Goal: Use online tool/utility: Utilize a website feature to perform a specific function

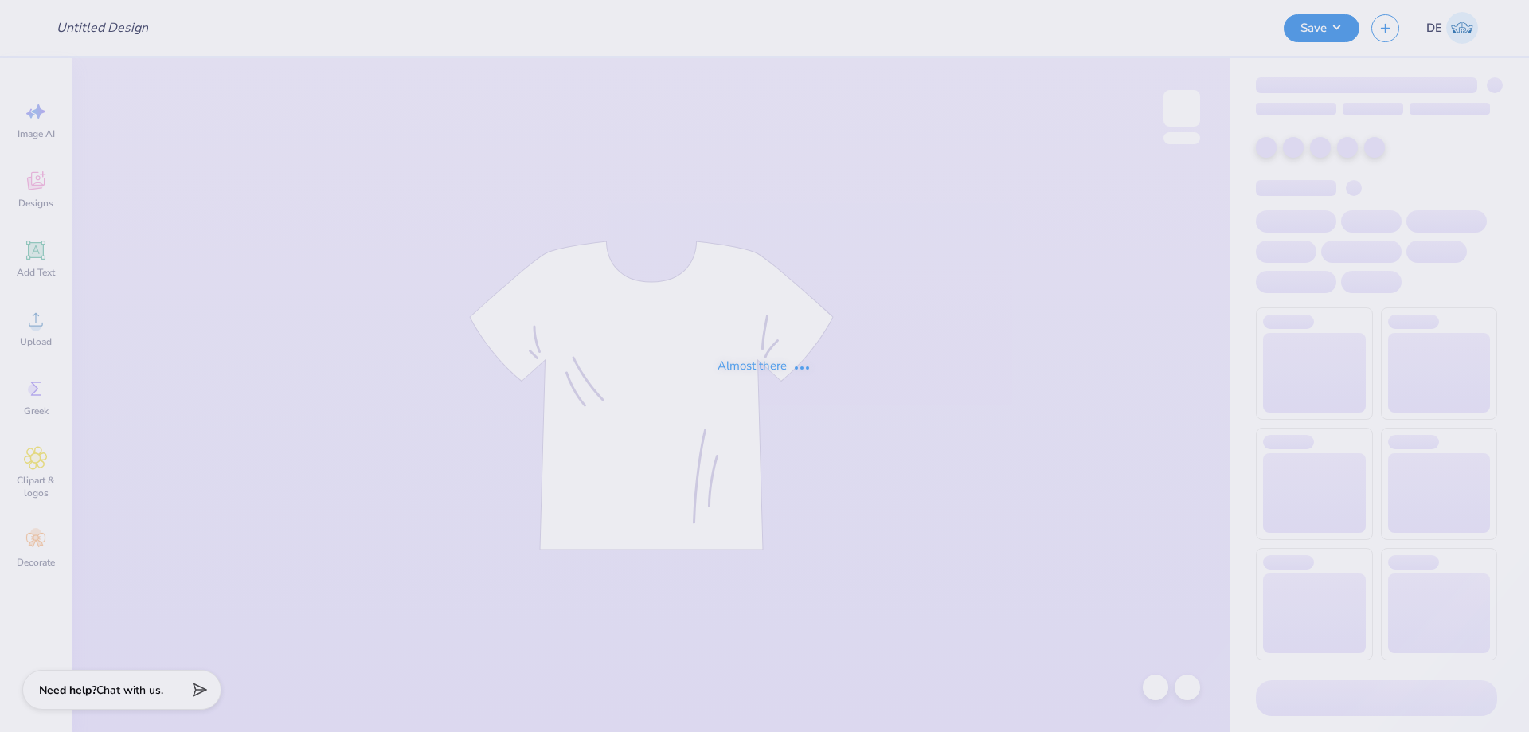
type input "[PERSON_NAME] : [GEOGRAPHIC_DATA]"
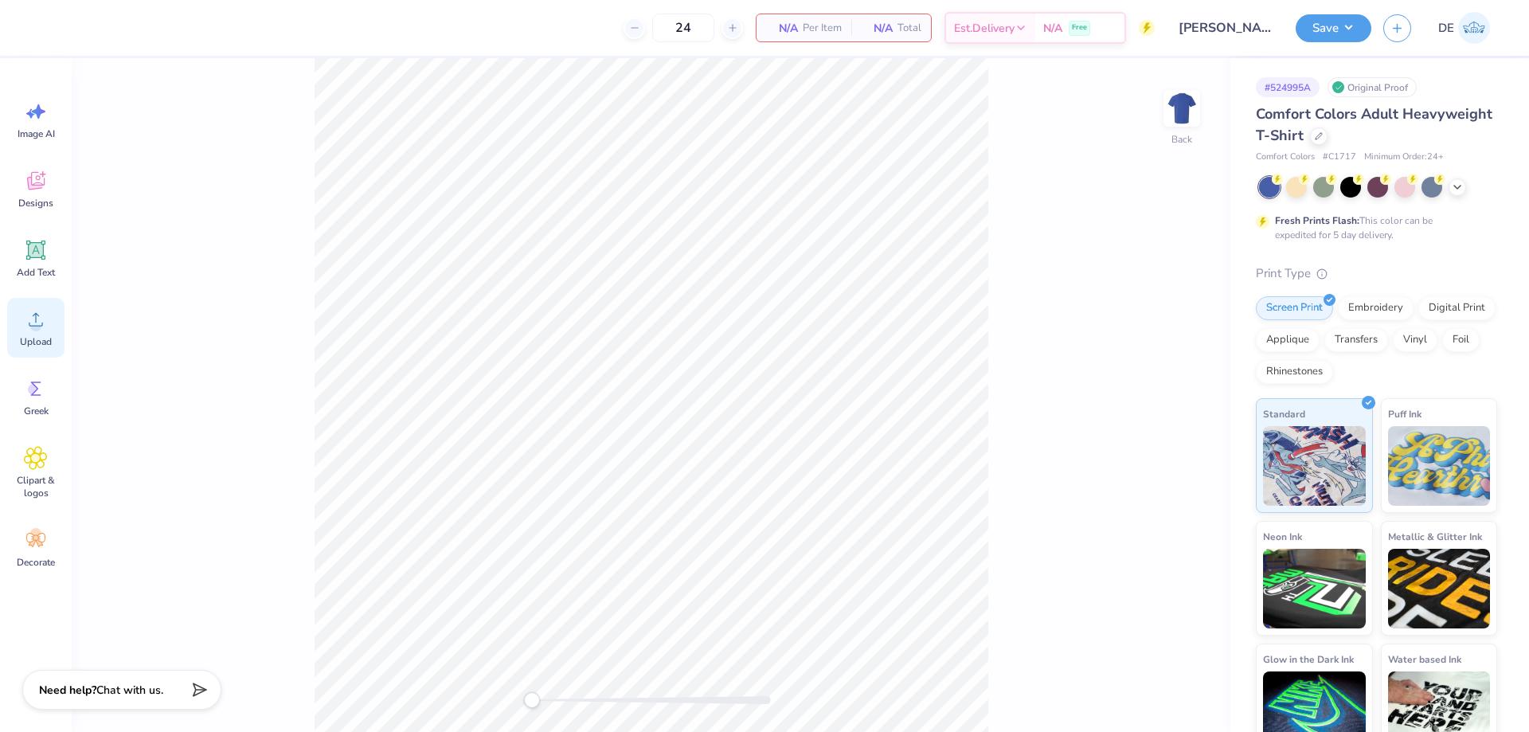
click at [45, 321] on icon at bounding box center [36, 319] width 24 height 24
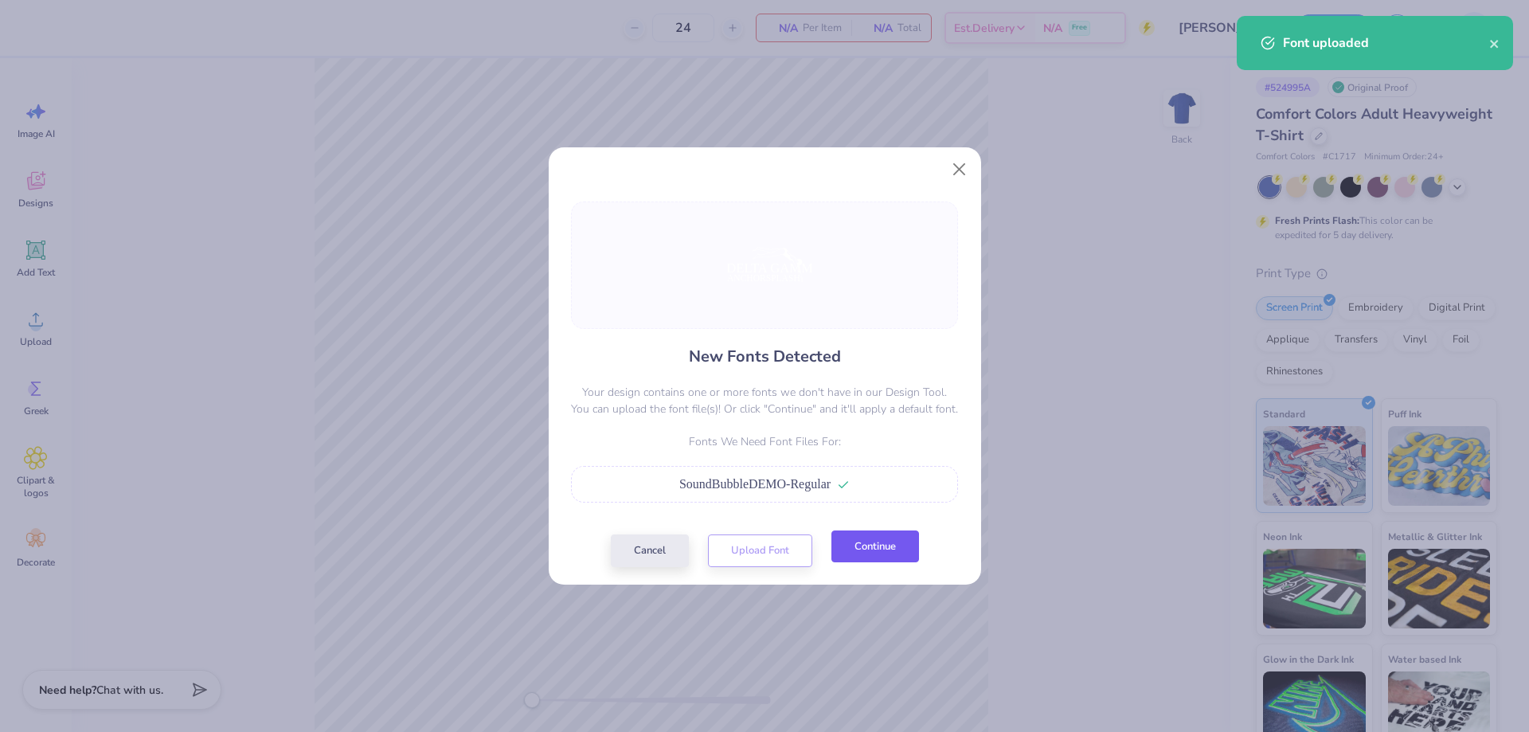
click at [863, 555] on button "Continue" at bounding box center [876, 547] width 88 height 33
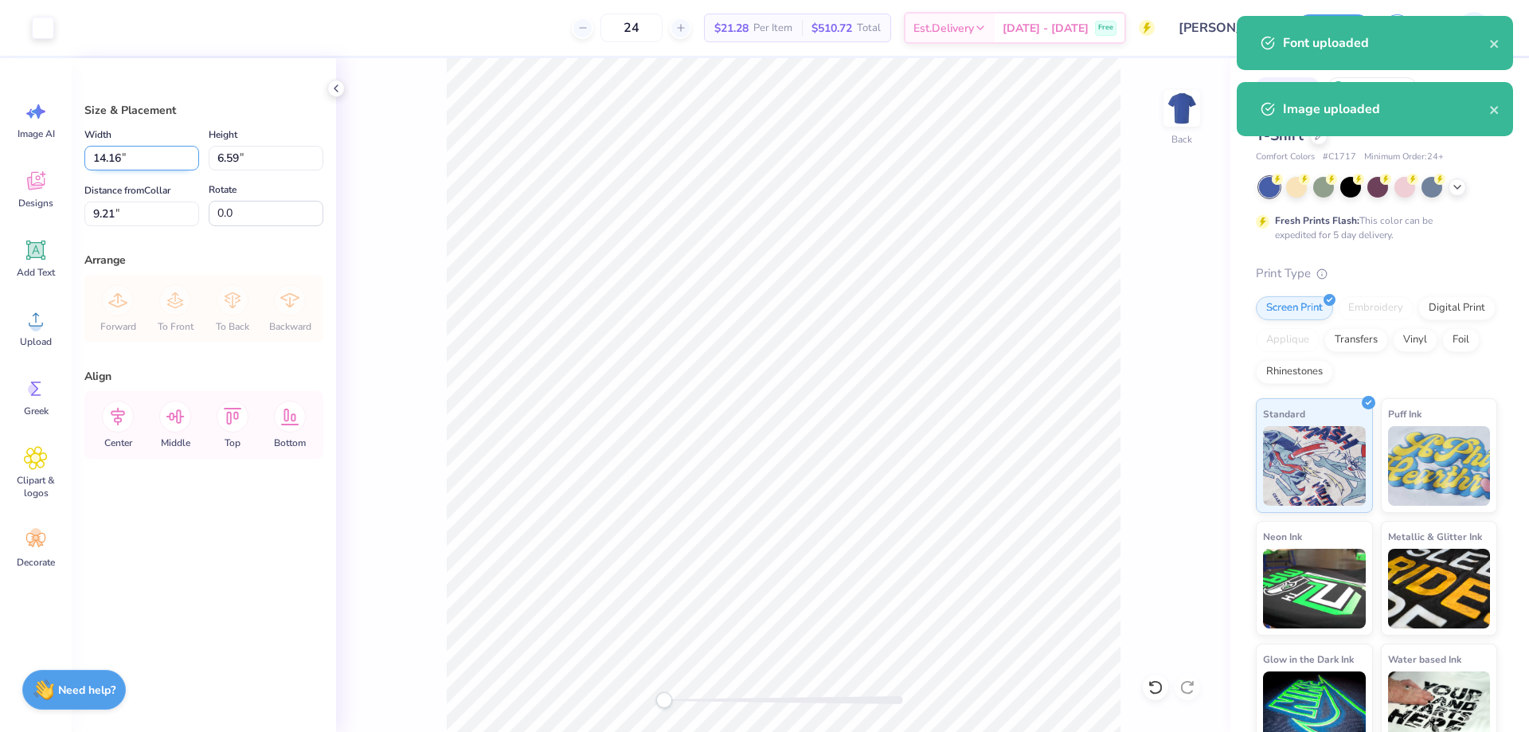
click at [112, 159] on input "14.16" at bounding box center [141, 158] width 115 height 25
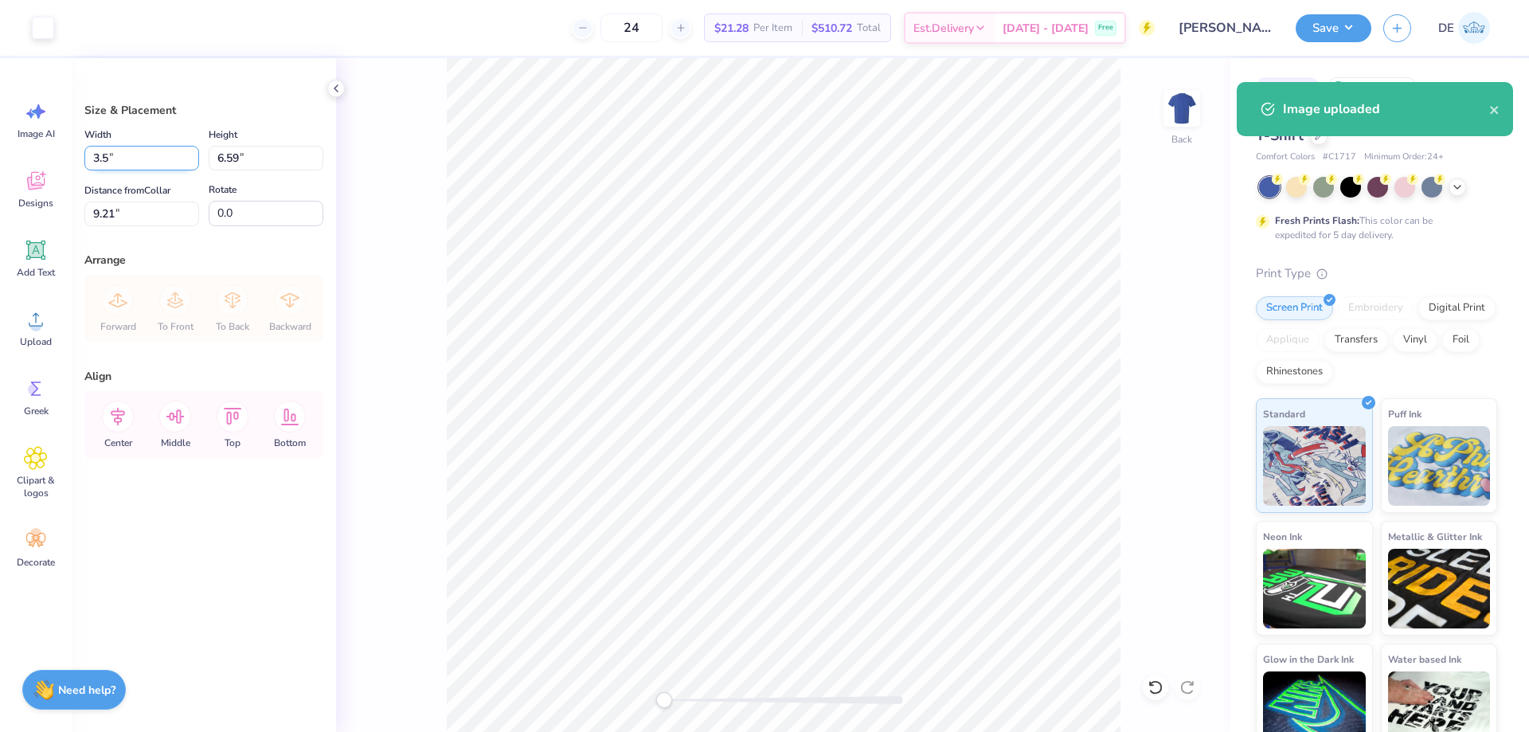
type input "3.50"
type input "1.63"
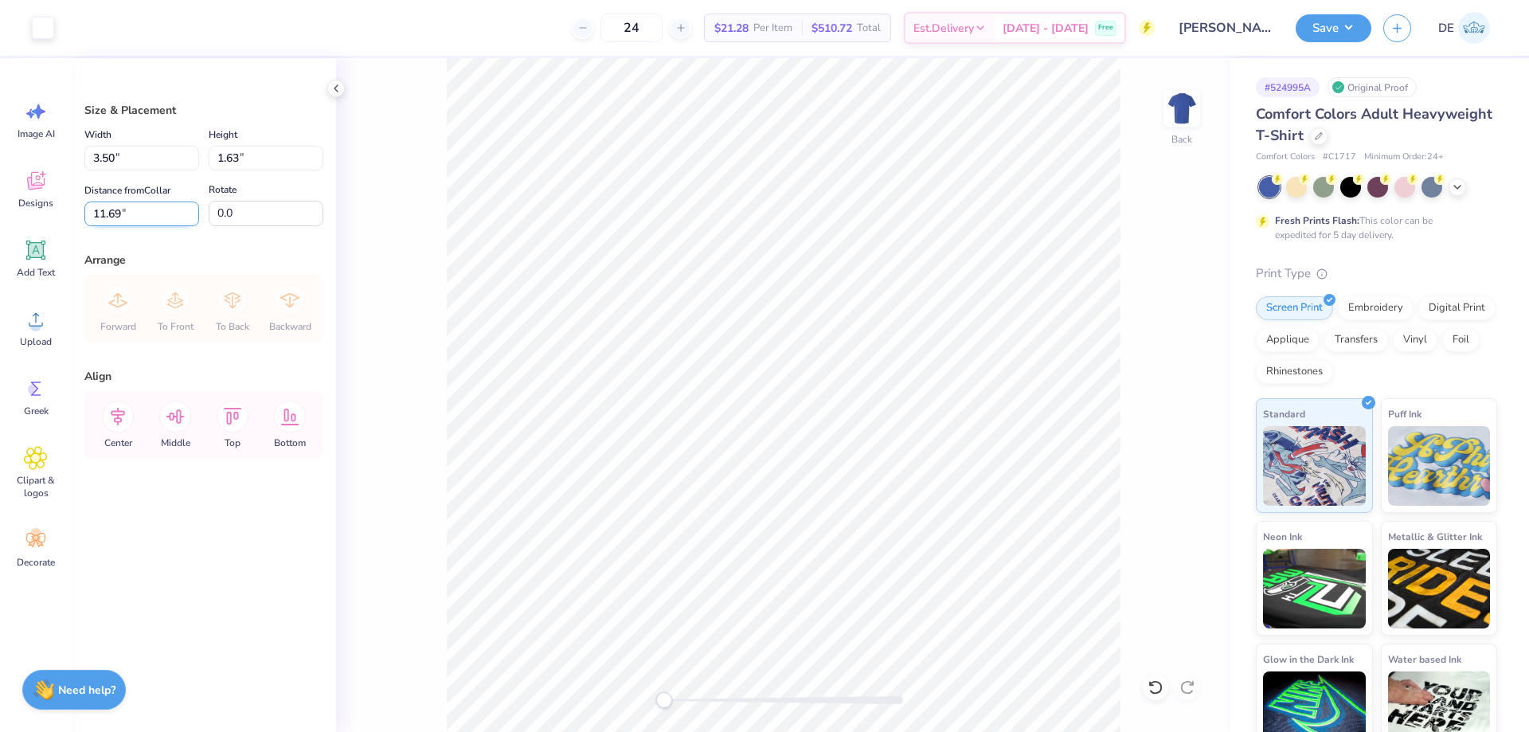
click at [135, 225] on input "11.69" at bounding box center [141, 214] width 115 height 25
type input "3.00"
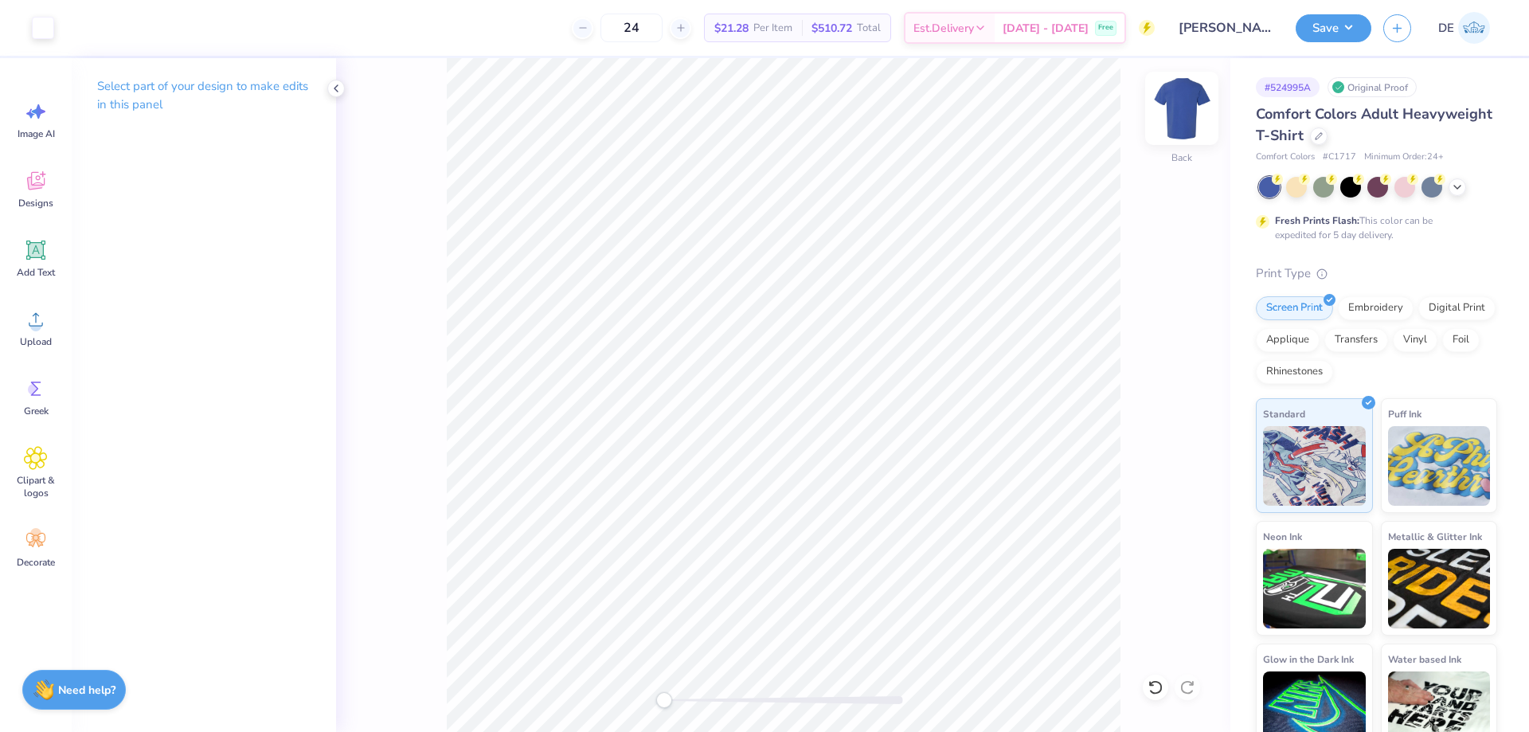
click at [1189, 108] on img at bounding box center [1182, 108] width 64 height 64
click at [40, 346] on span "Upload" at bounding box center [36, 341] width 32 height 13
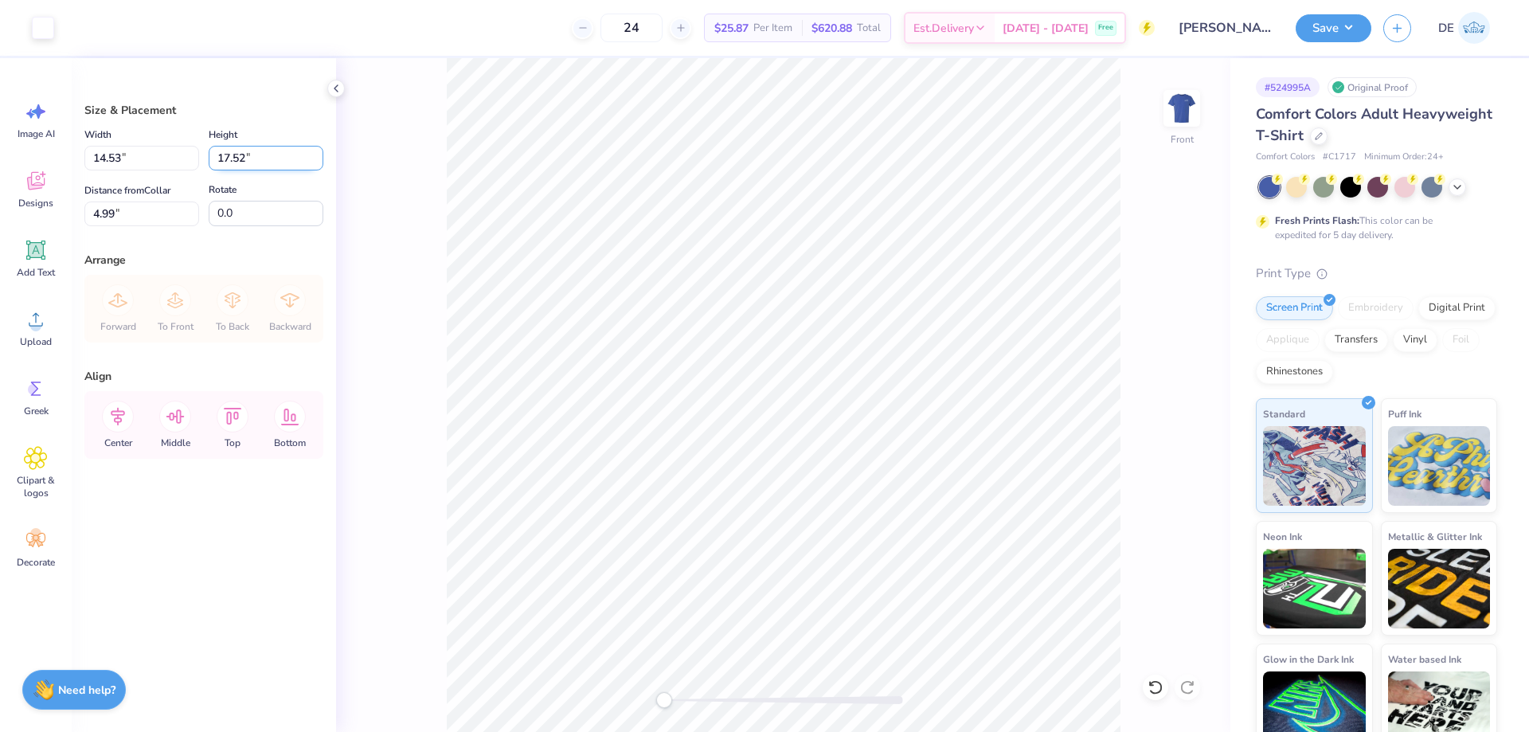
click at [233, 158] on input "17.52" at bounding box center [266, 158] width 115 height 25
type input "13.00"
type input "10.79"
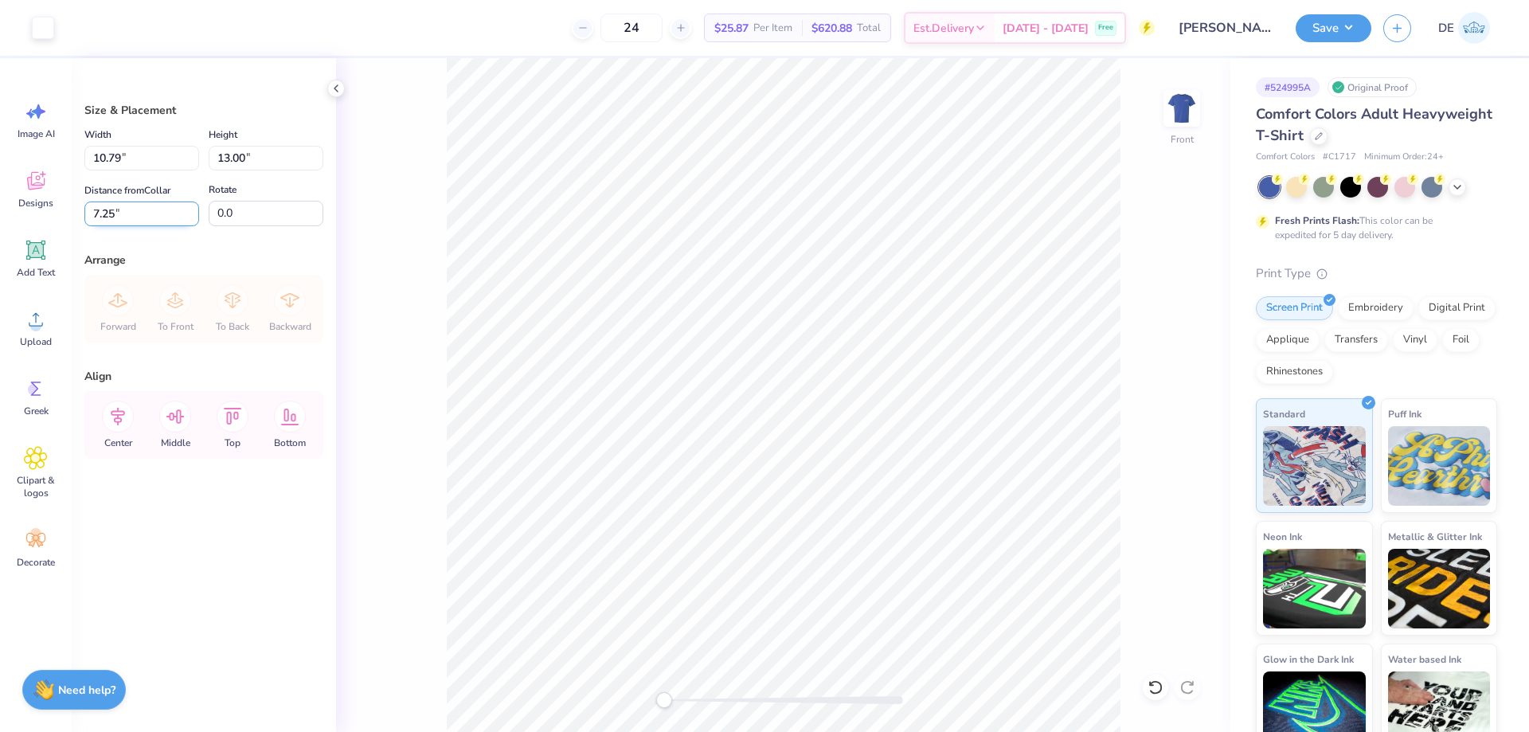
click at [117, 217] on input "7.25" at bounding box center [141, 214] width 115 height 25
type input "3.00"
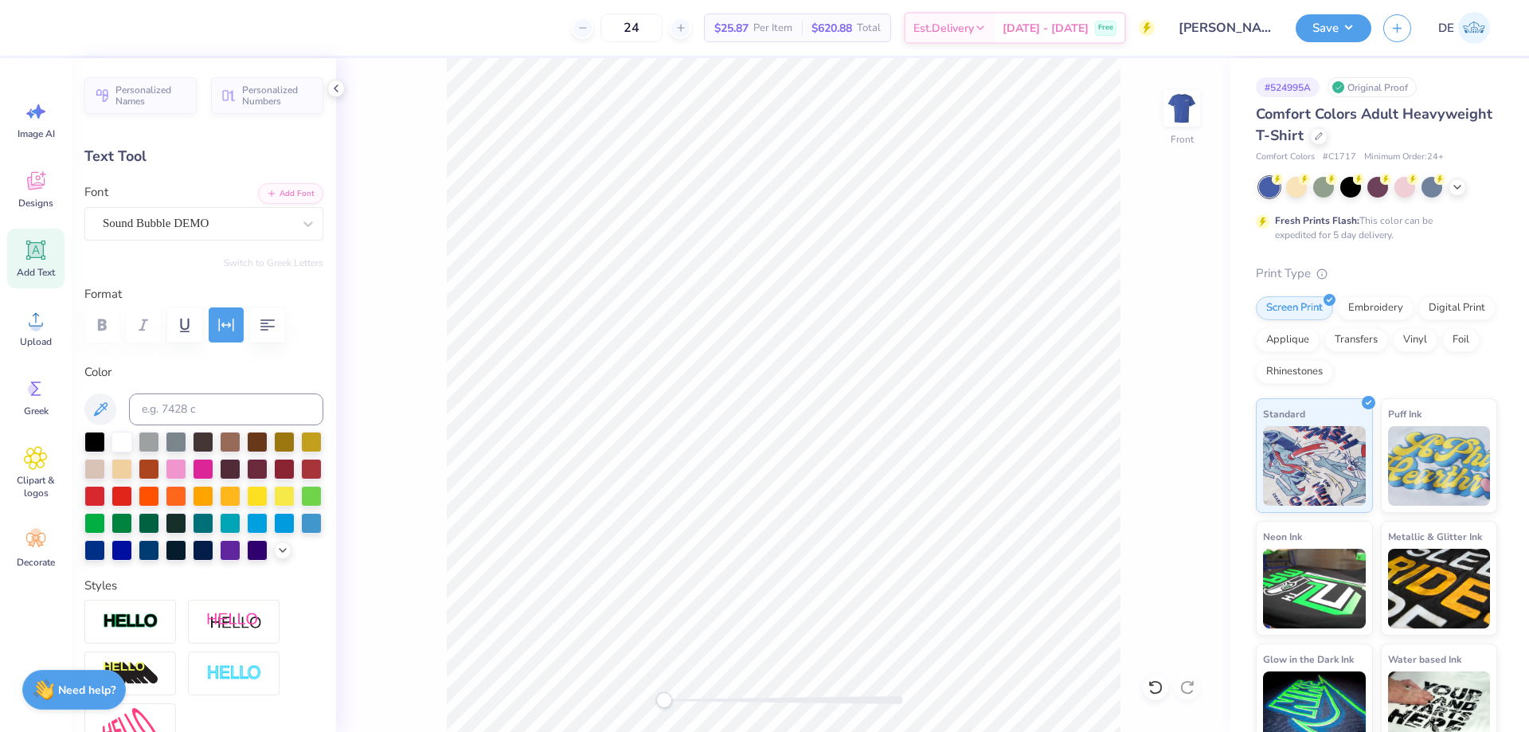
scroll to position [13, 2]
type input "9.04"
type input "1.22"
type input "2.98"
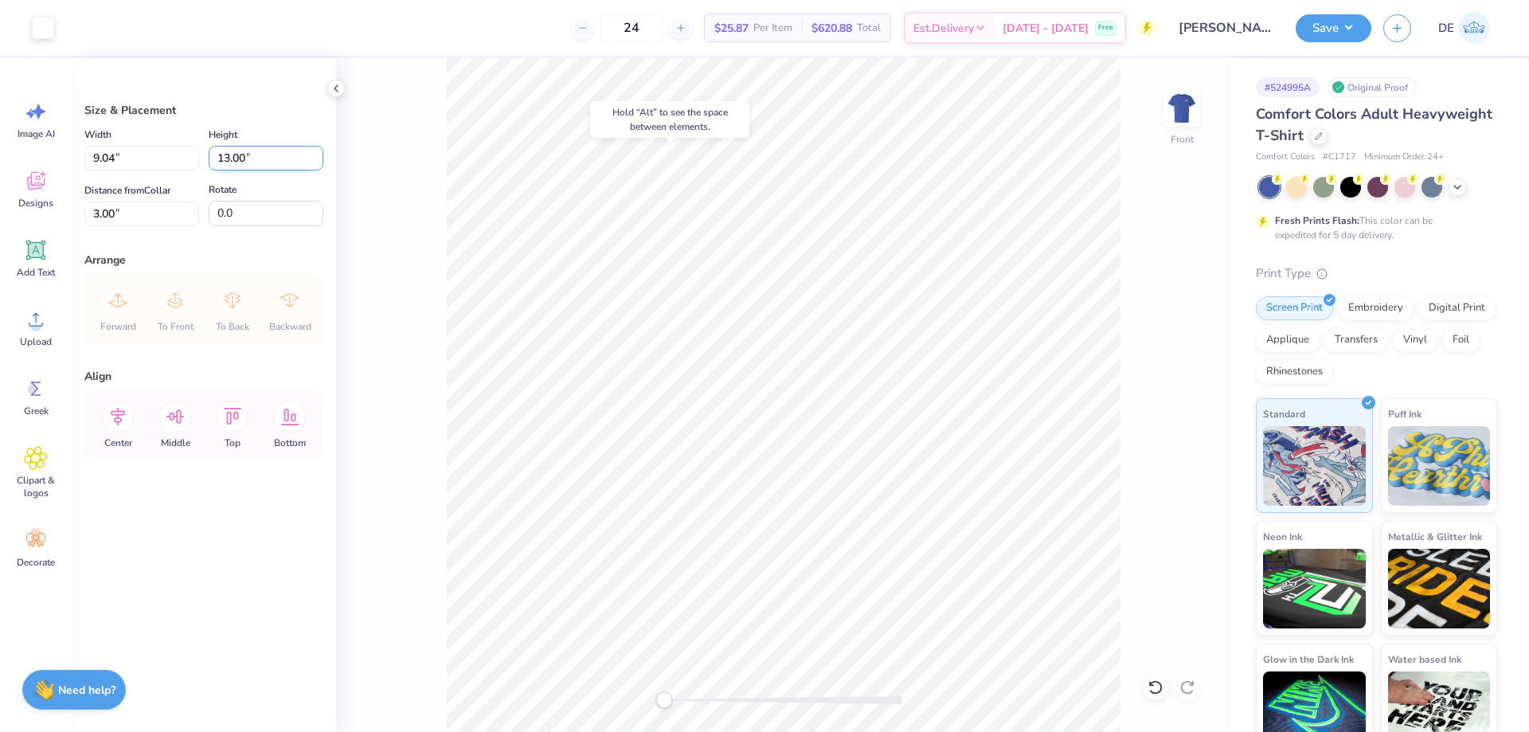
click at [250, 154] on input "13.00" at bounding box center [266, 158] width 115 height 25
type input "13.00"
click at [1179, 119] on img at bounding box center [1182, 108] width 64 height 64
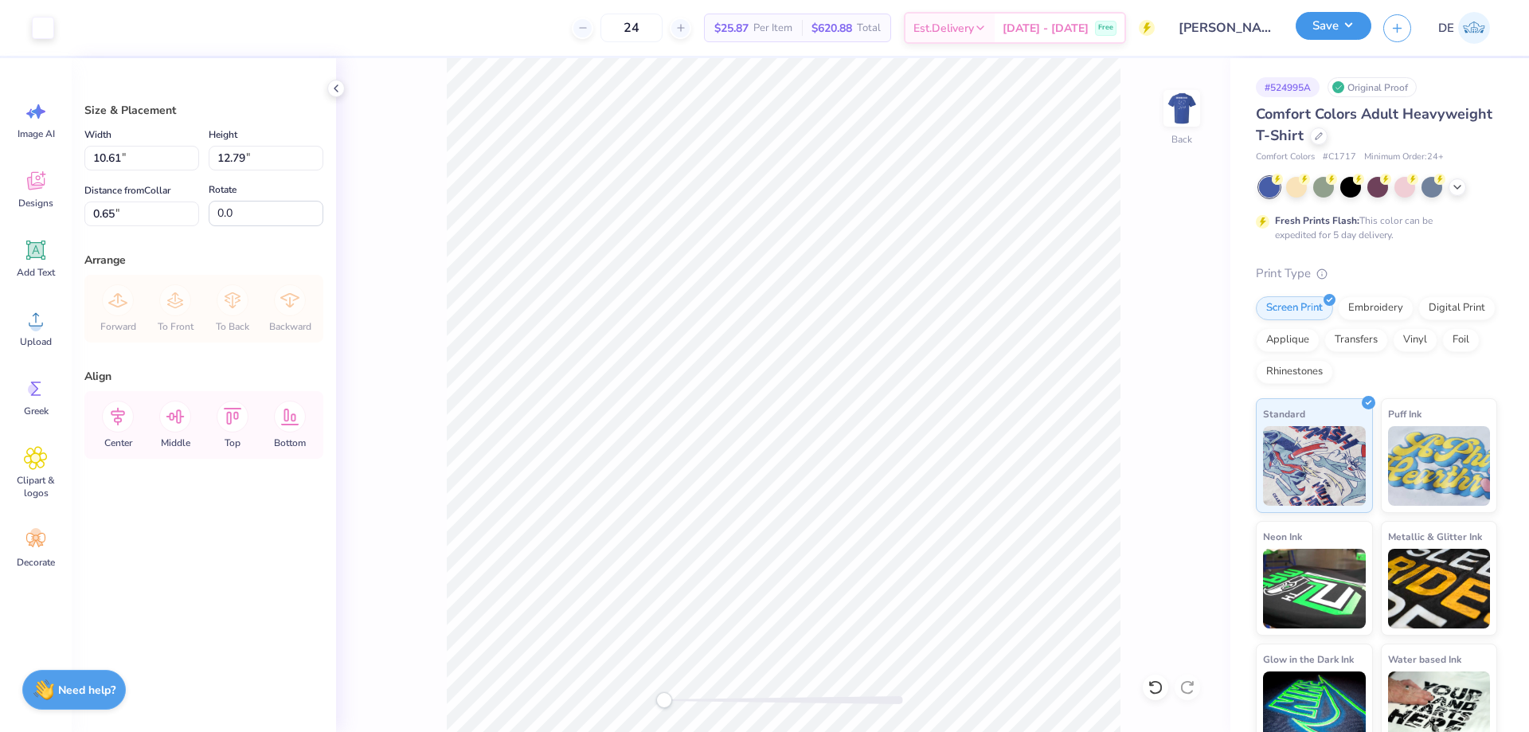
click at [1342, 37] on button "Save" at bounding box center [1334, 26] width 76 height 28
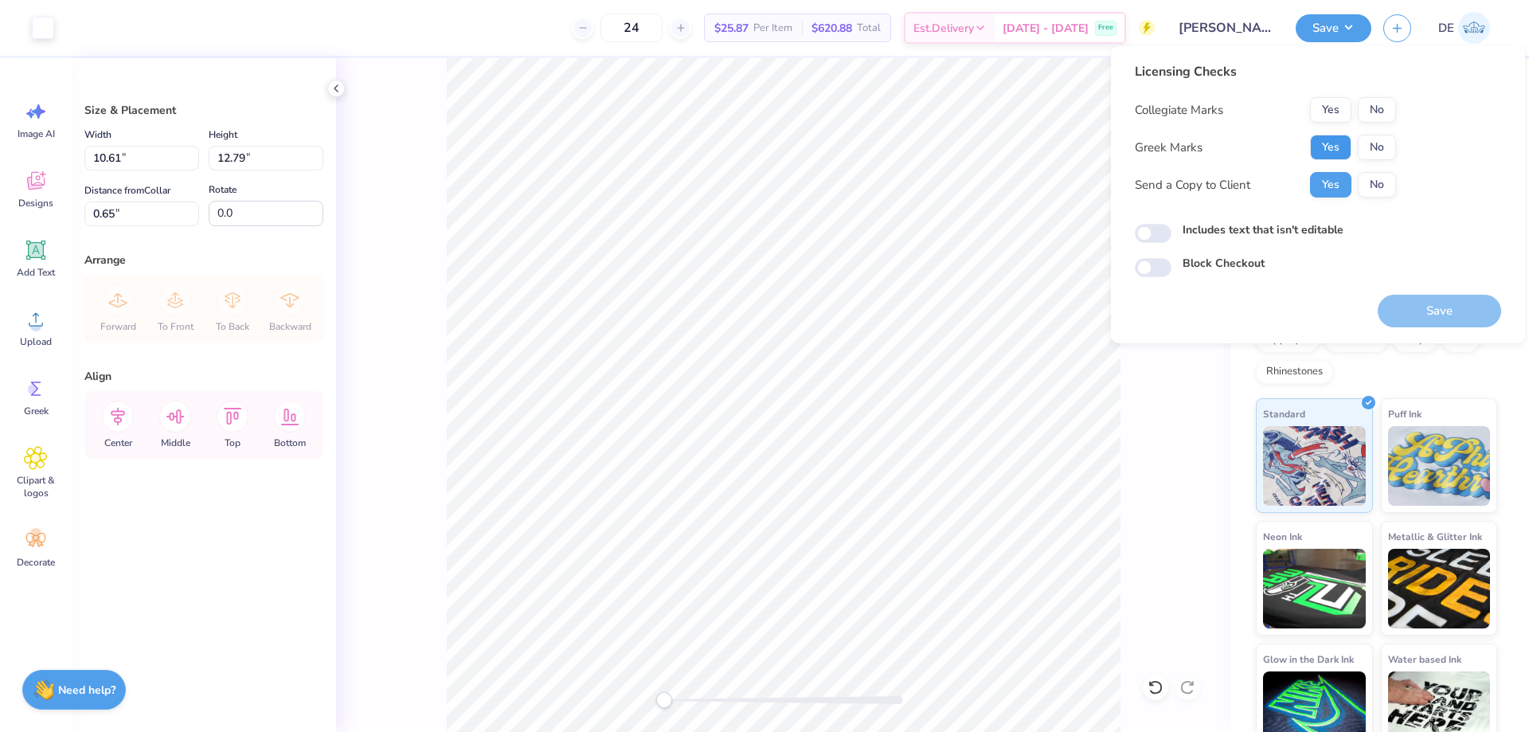
click at [1320, 151] on button "Yes" at bounding box center [1330, 147] width 41 height 25
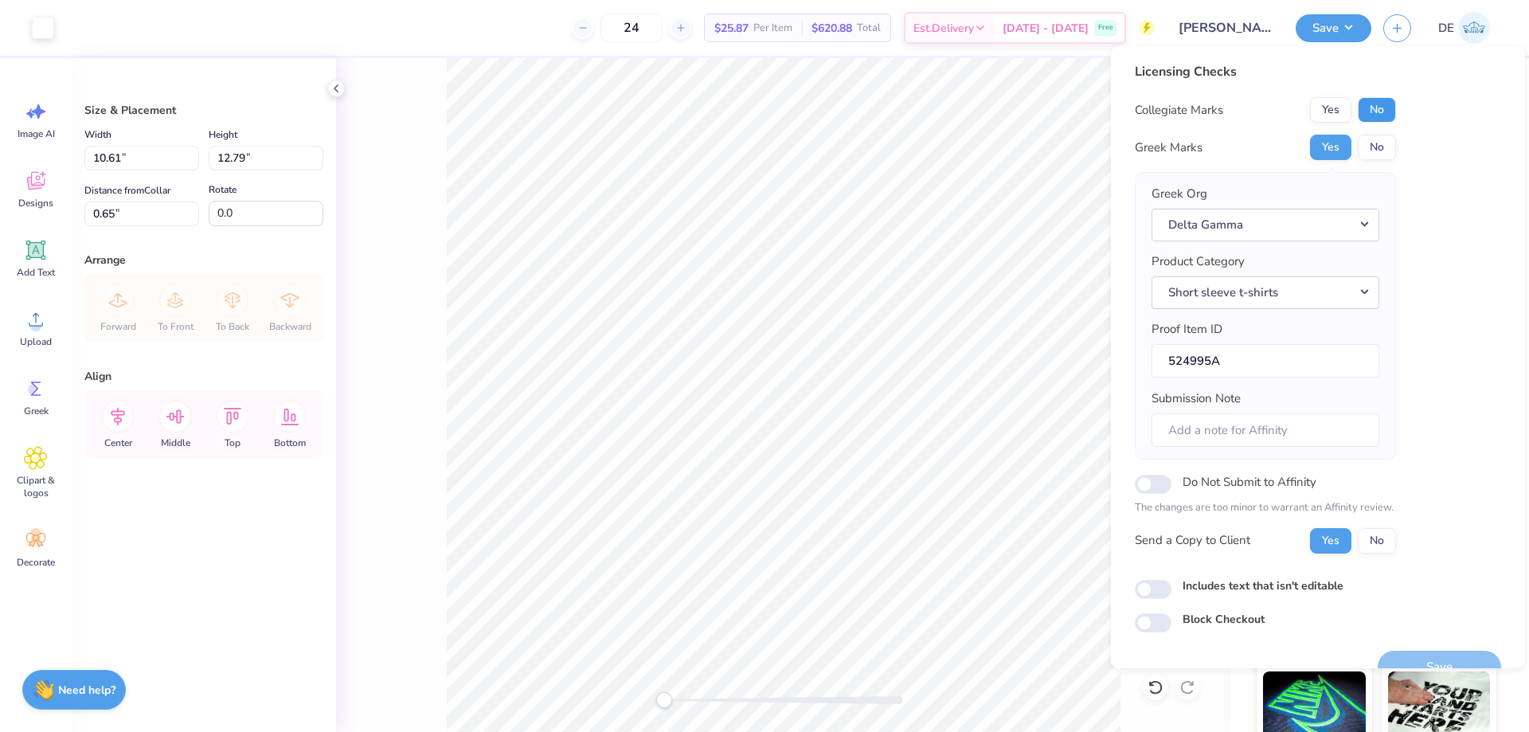
click at [1367, 115] on button "No" at bounding box center [1377, 109] width 38 height 25
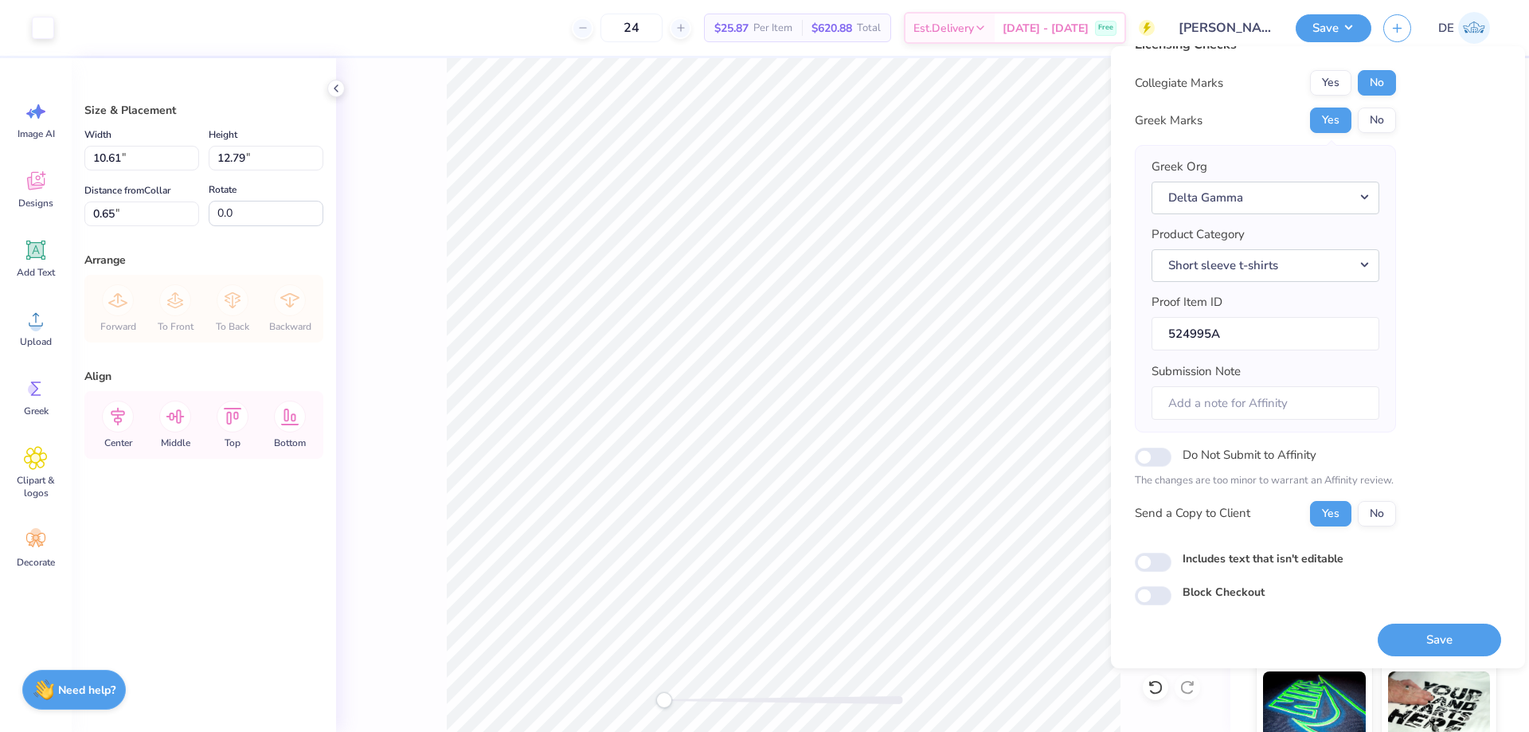
scroll to position [30, 0]
click at [1428, 634] on button "Save" at bounding box center [1439, 639] width 123 height 33
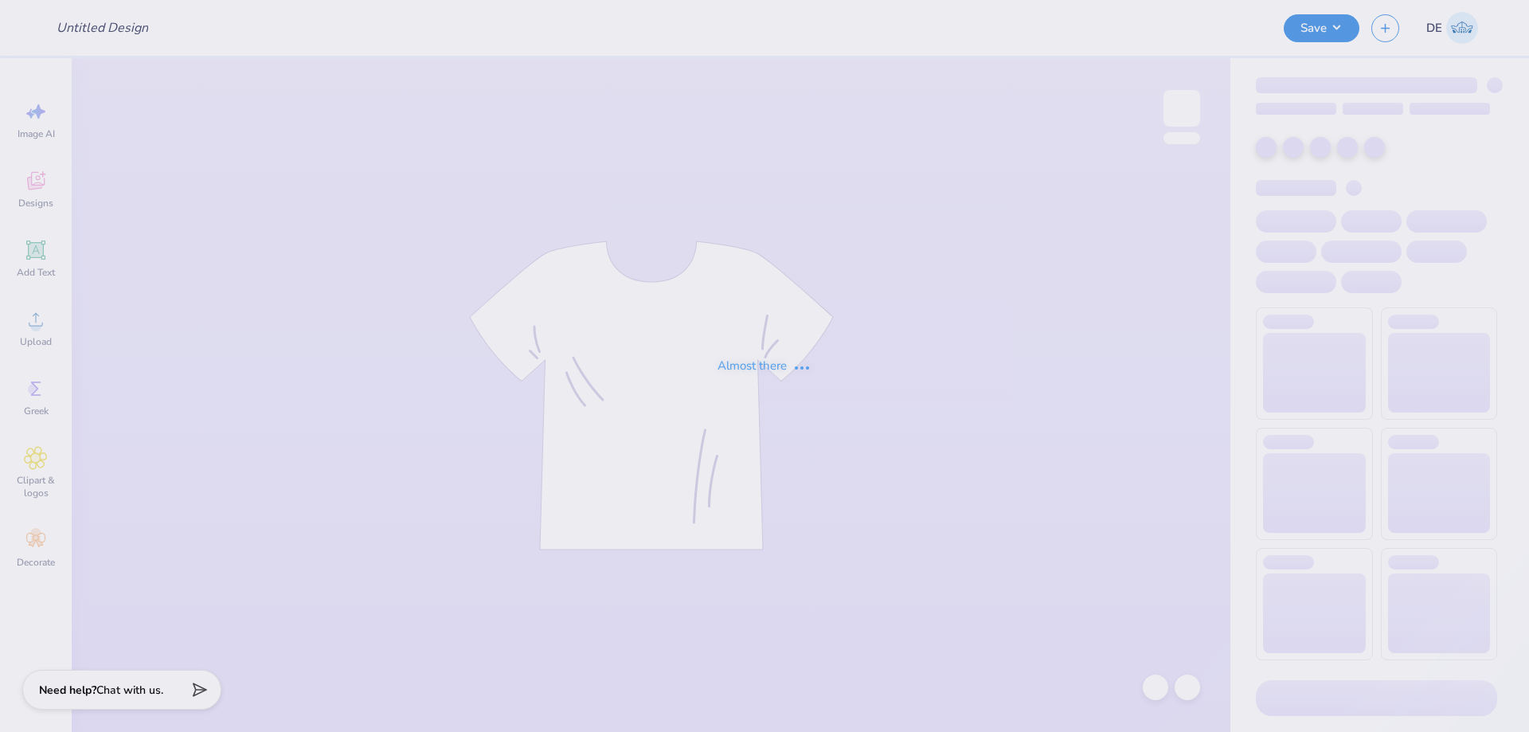
type input "KD Spring Formal 2025"
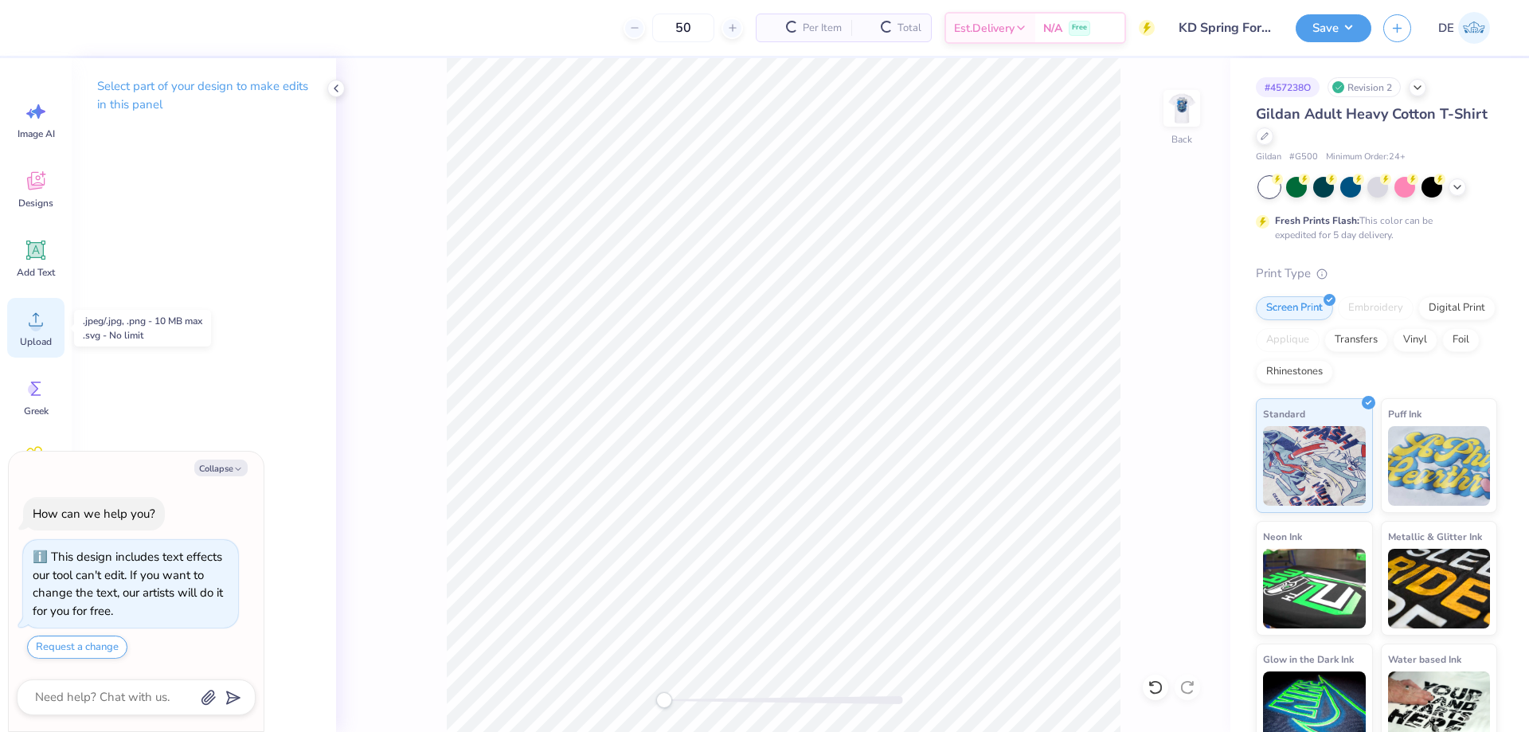
click at [45, 324] on icon at bounding box center [36, 319] width 24 height 24
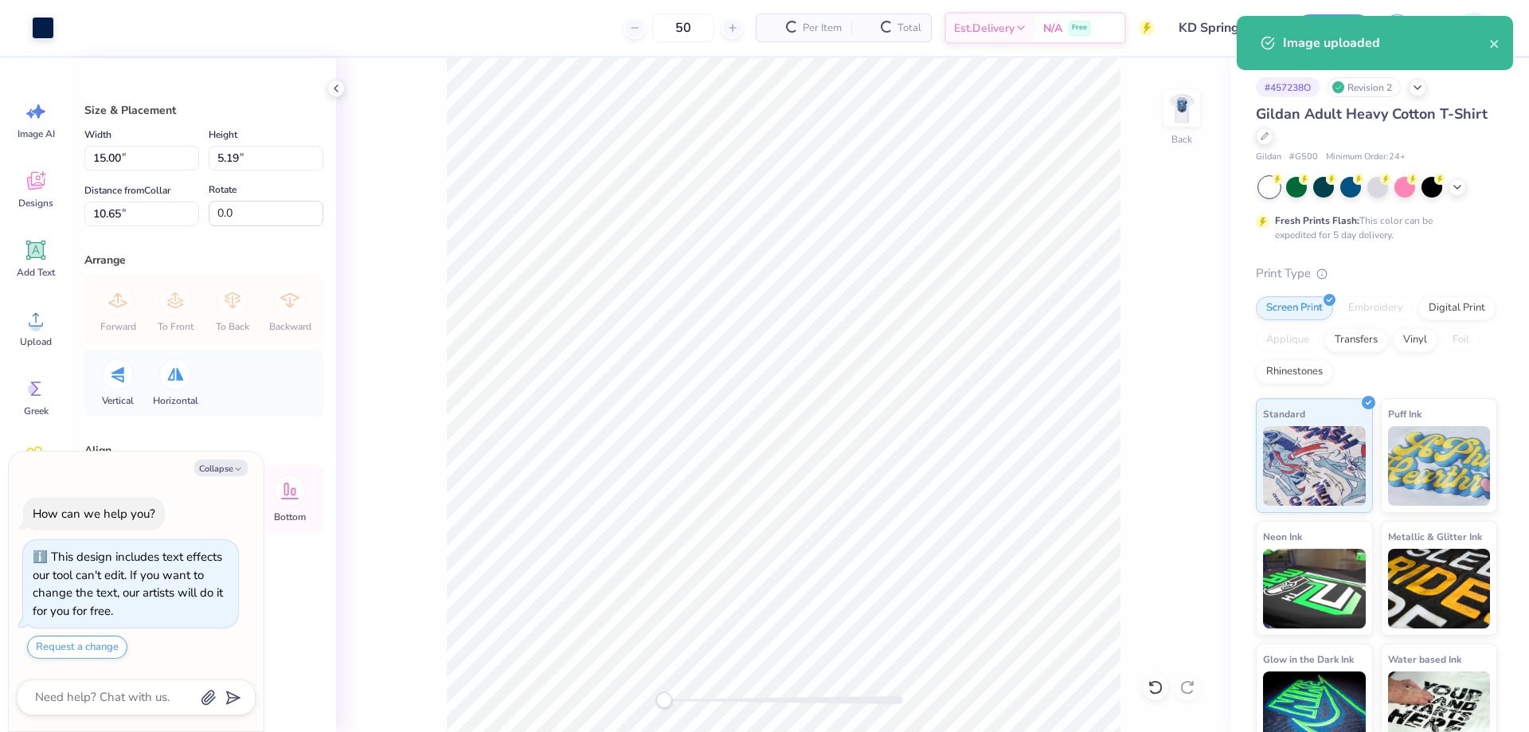
type textarea "x"
click at [156, 149] on input "15.00" at bounding box center [141, 158] width 115 height 25
type input "3.5"
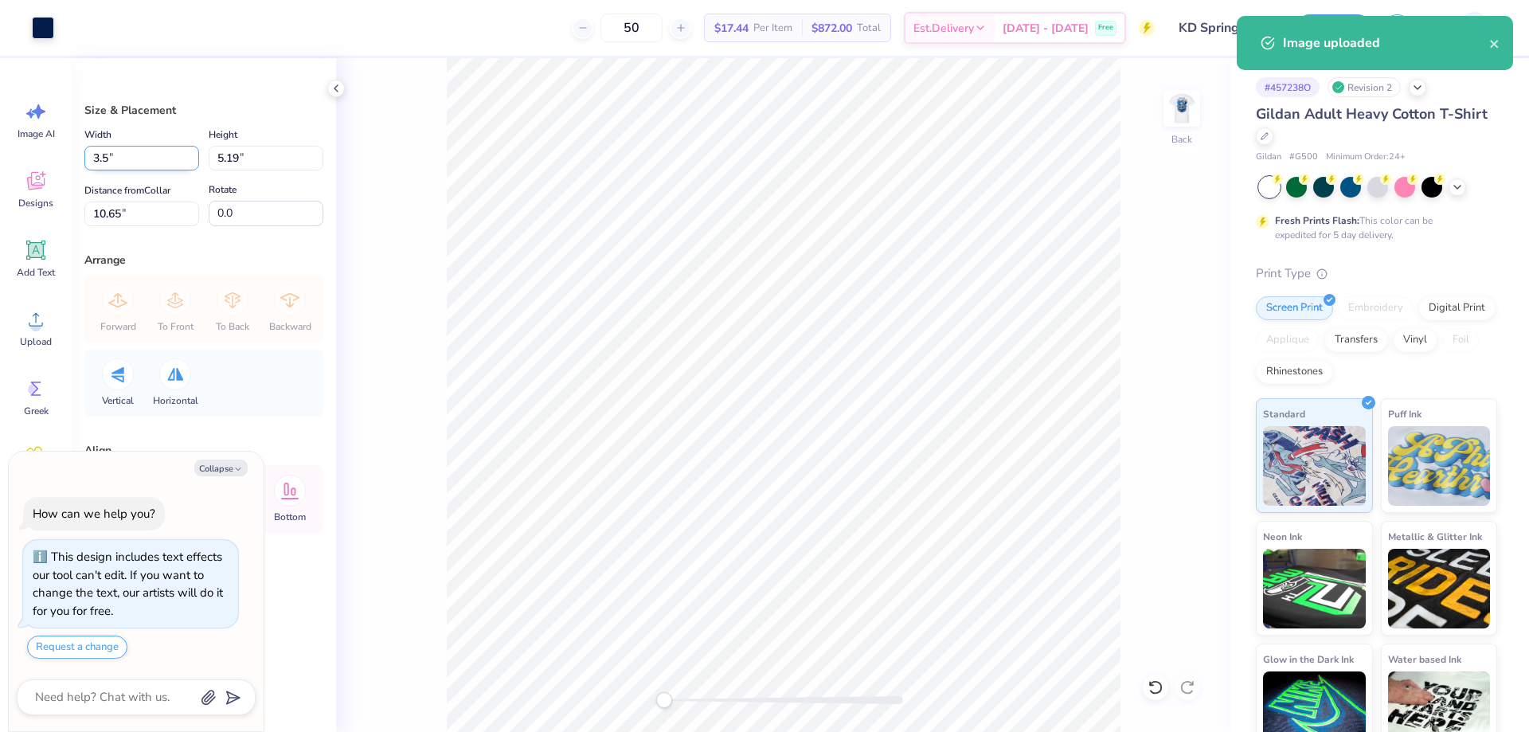
type textarea "x"
type input "3.50"
type input "1.21"
type input "12.64"
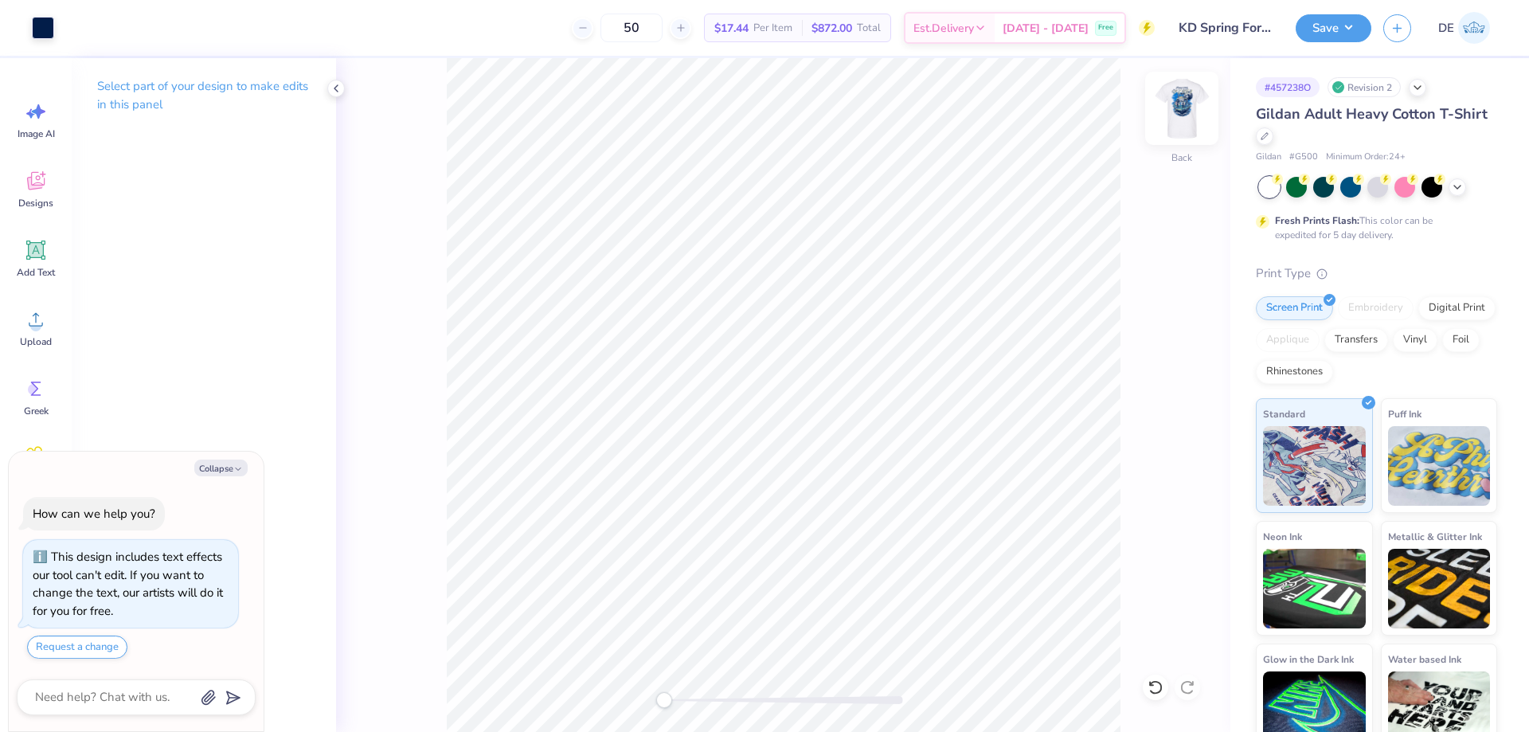
click at [1173, 103] on img at bounding box center [1182, 108] width 64 height 64
click at [45, 320] on icon at bounding box center [36, 319] width 24 height 24
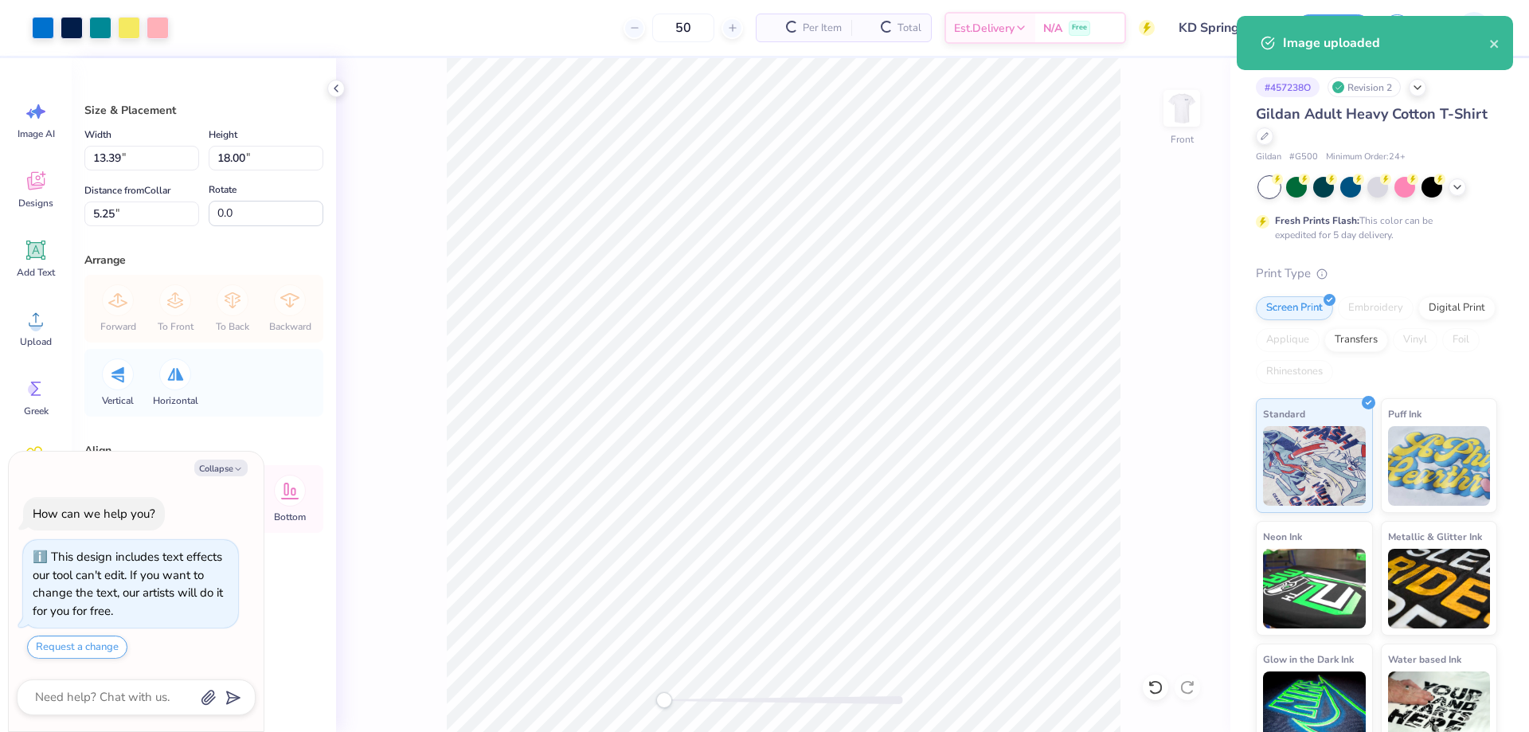
type textarea "x"
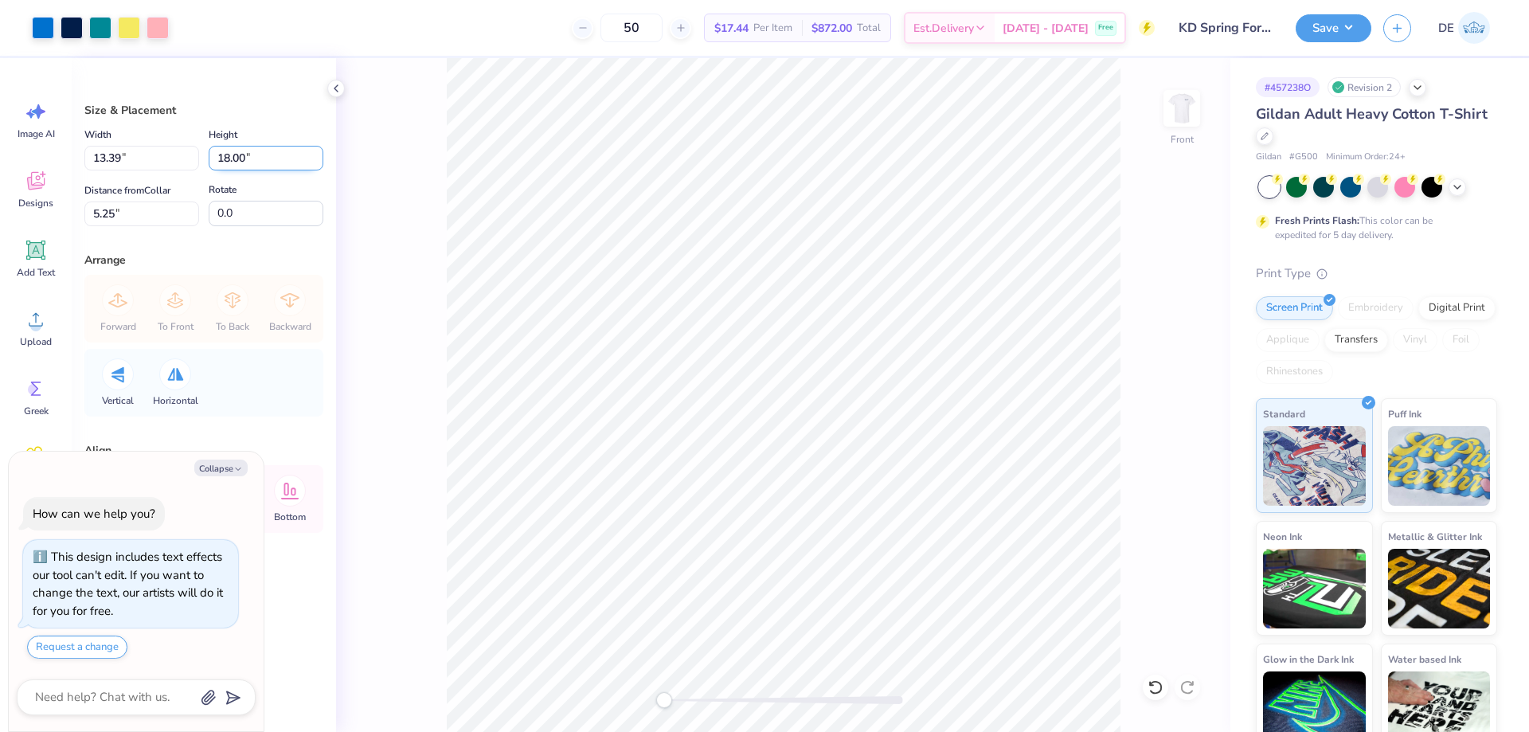
click at [232, 159] on input "18.00" at bounding box center [266, 158] width 115 height 25
type input "15"
type textarea "x"
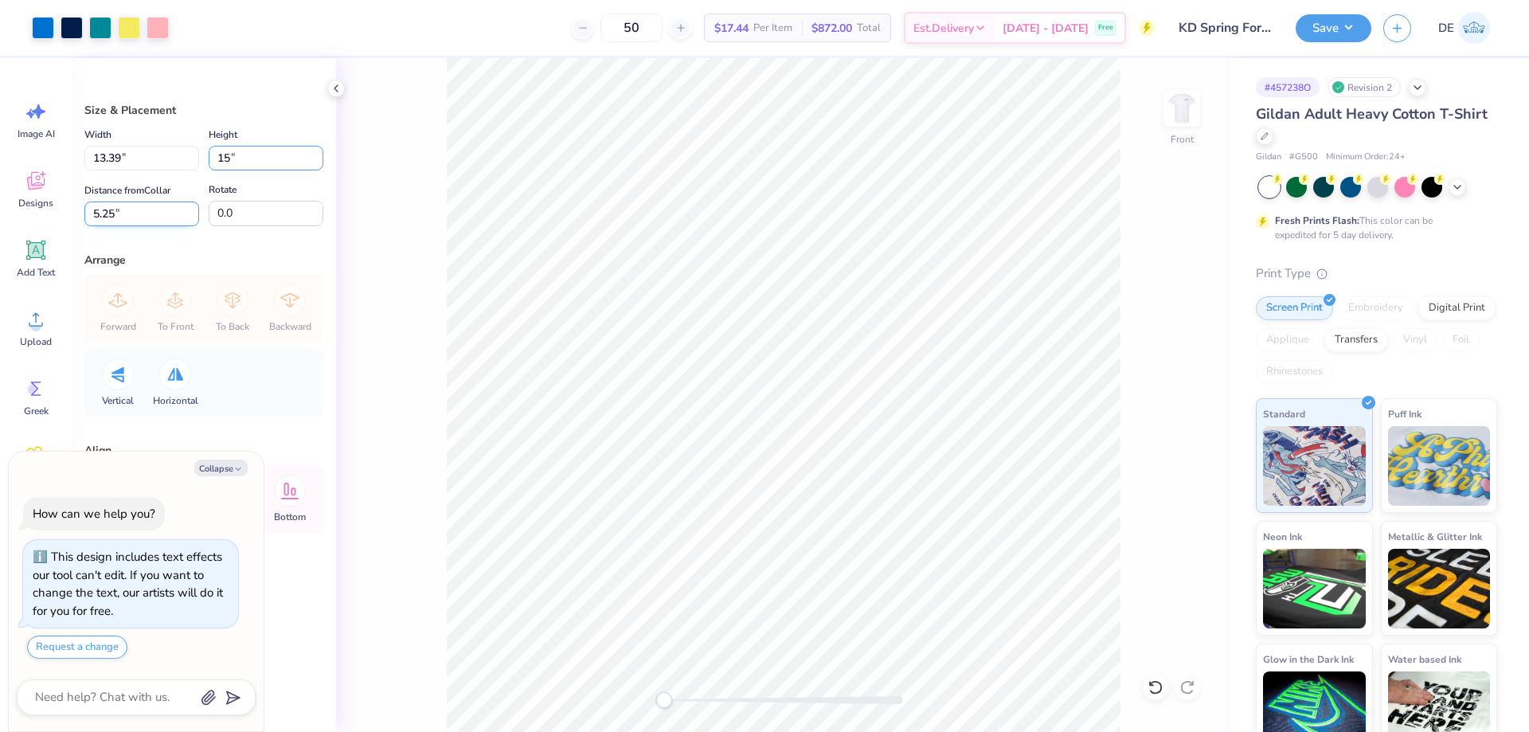
type input "11.16"
type input "15.00"
click at [116, 213] on input "6.75" at bounding box center [141, 214] width 115 height 25
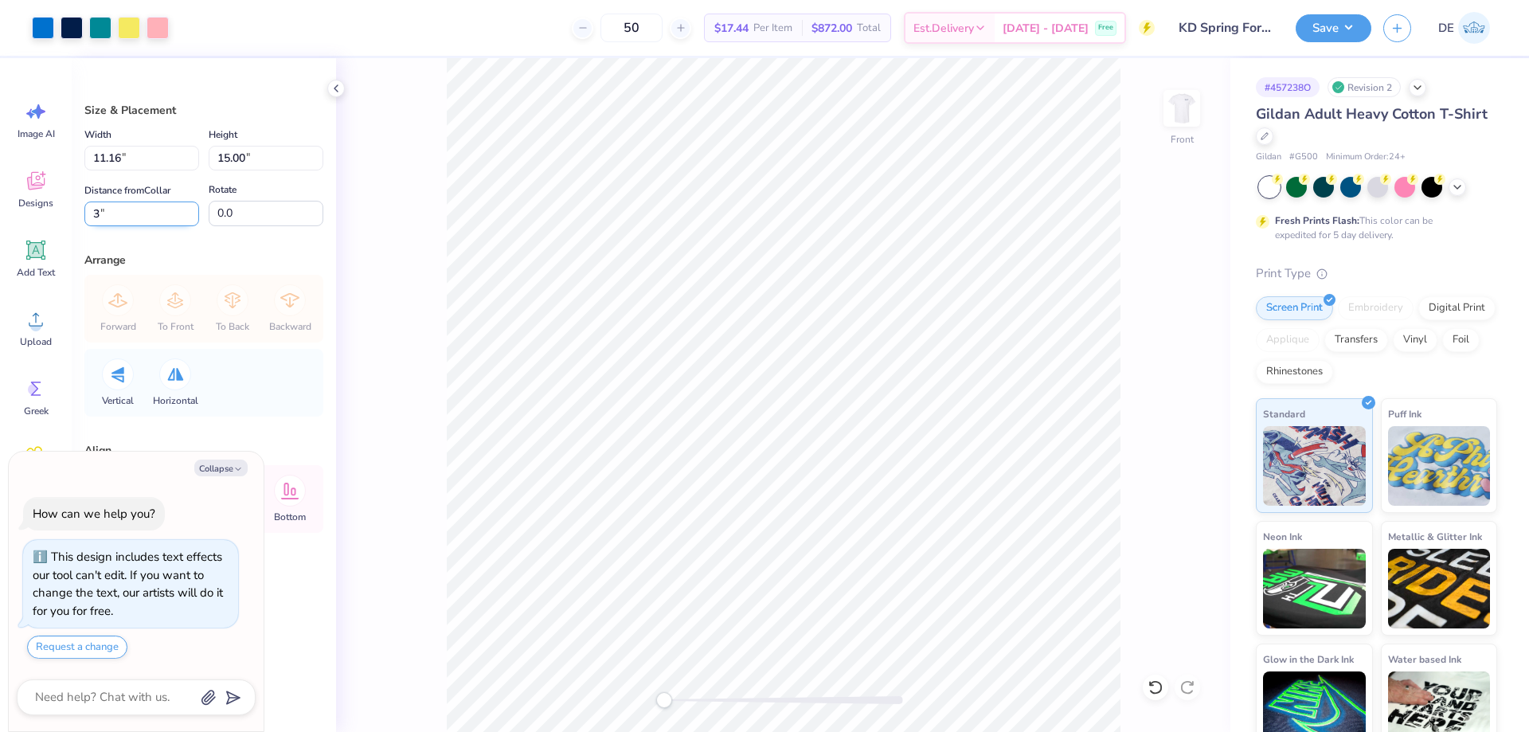
type input "3"
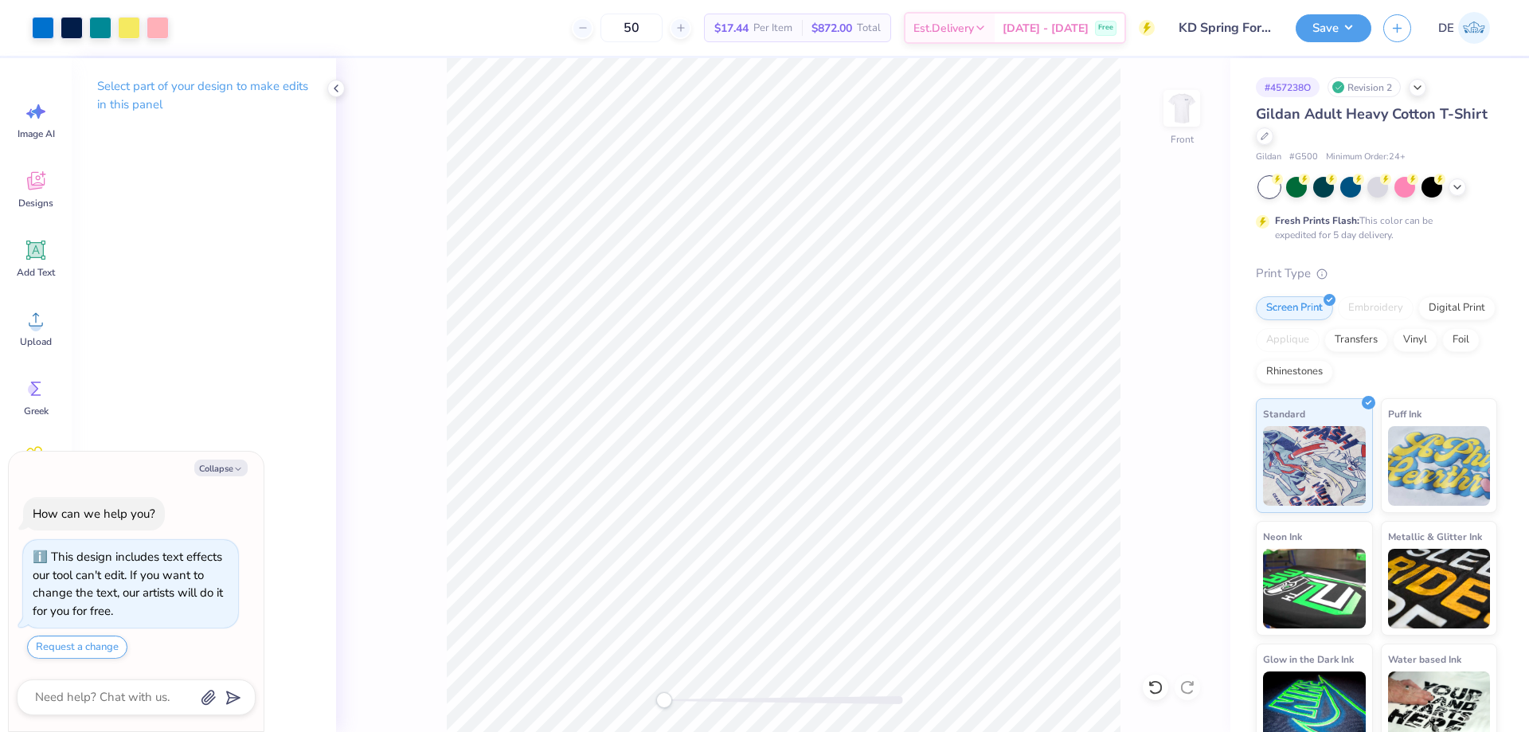
click at [1308, 42] on div "Save DE" at bounding box center [1412, 28] width 233 height 56
click at [1322, 29] on button "Save" at bounding box center [1334, 26] width 76 height 28
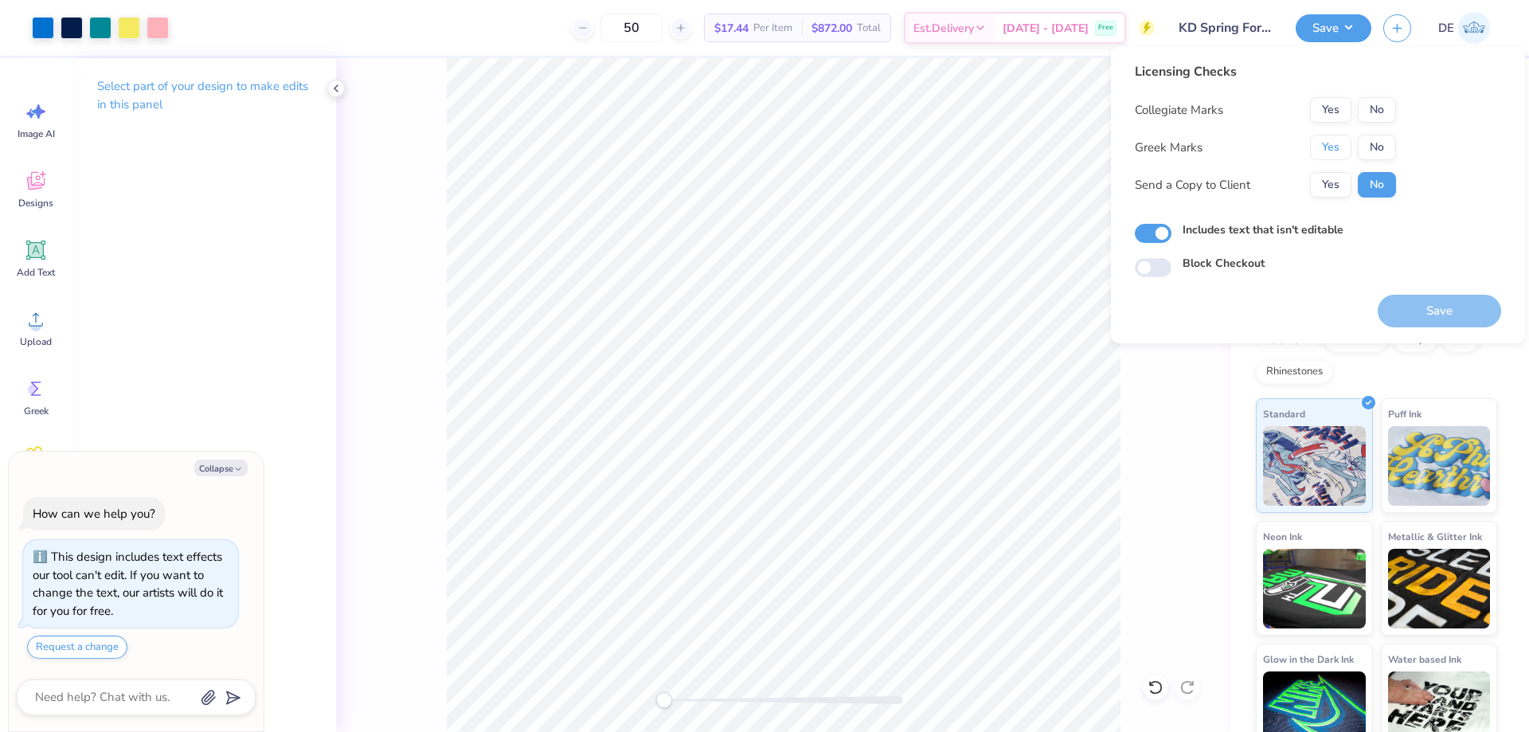
drag, startPoint x: 1330, startPoint y: 142, endPoint x: 1365, endPoint y: 128, distance: 37.6
click at [1332, 145] on button "Yes" at bounding box center [1330, 147] width 41 height 25
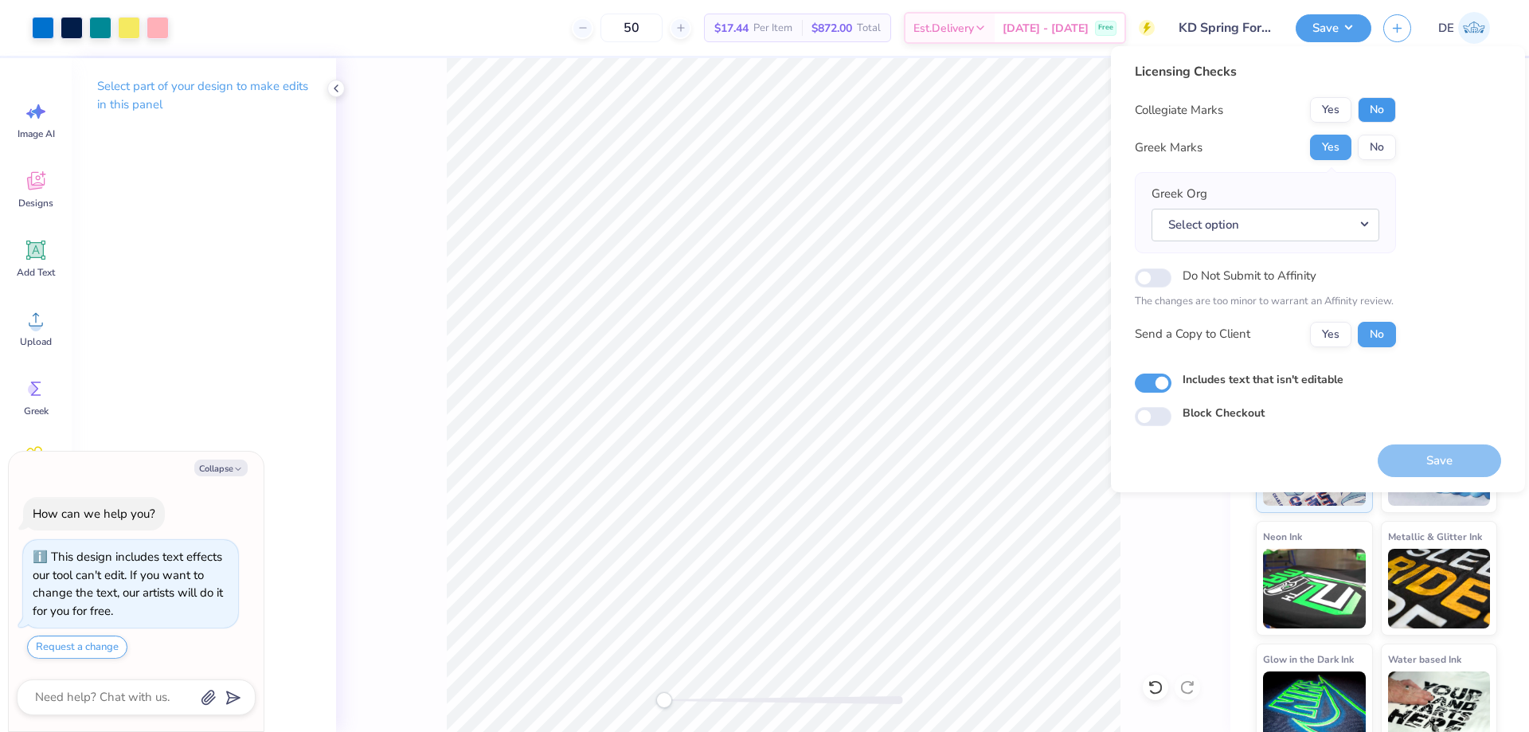
click at [1369, 112] on button "No" at bounding box center [1377, 109] width 38 height 25
click at [1228, 222] on button "Select option" at bounding box center [1266, 225] width 228 height 33
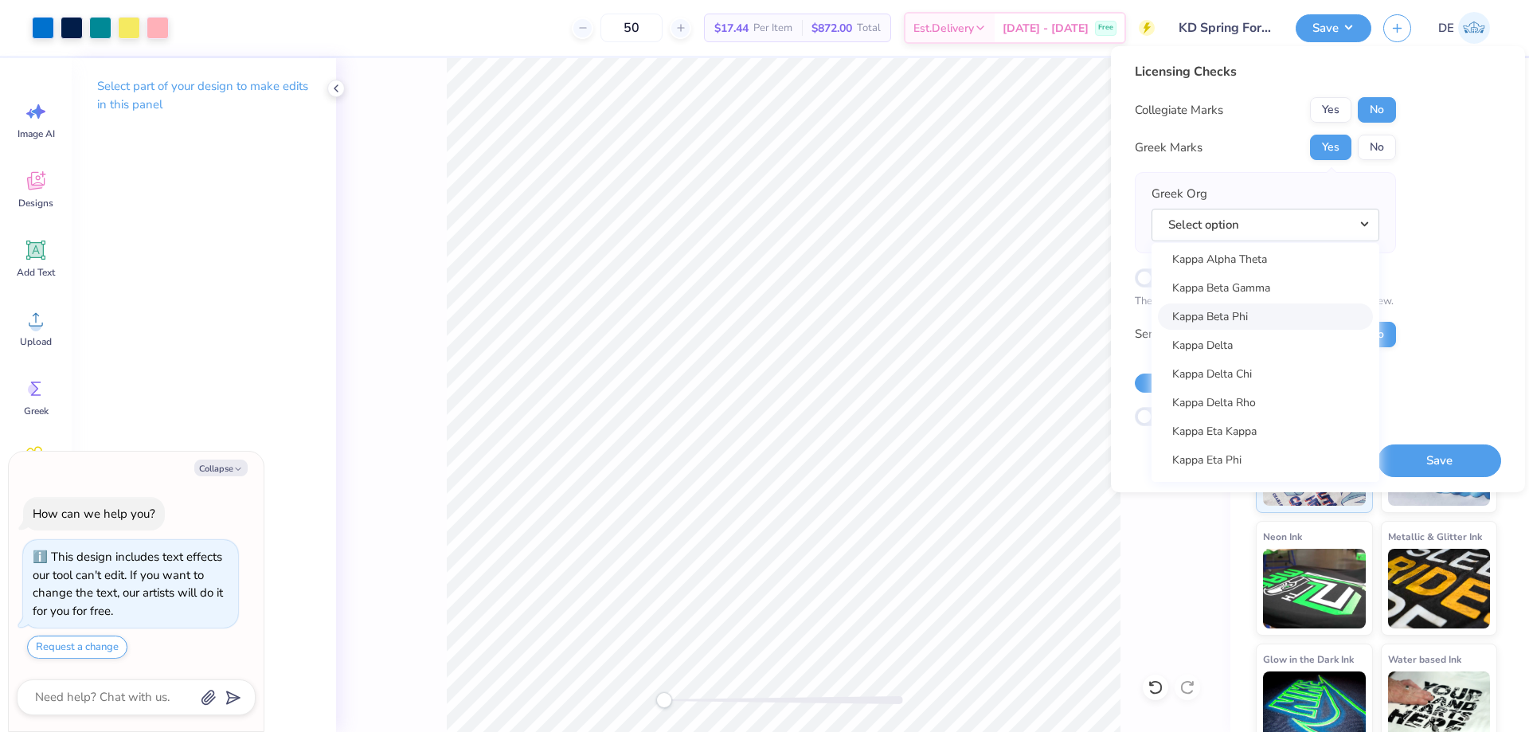
scroll to position [5656, 0]
click at [1220, 410] on link "Kappa Delta" at bounding box center [1265, 399] width 215 height 26
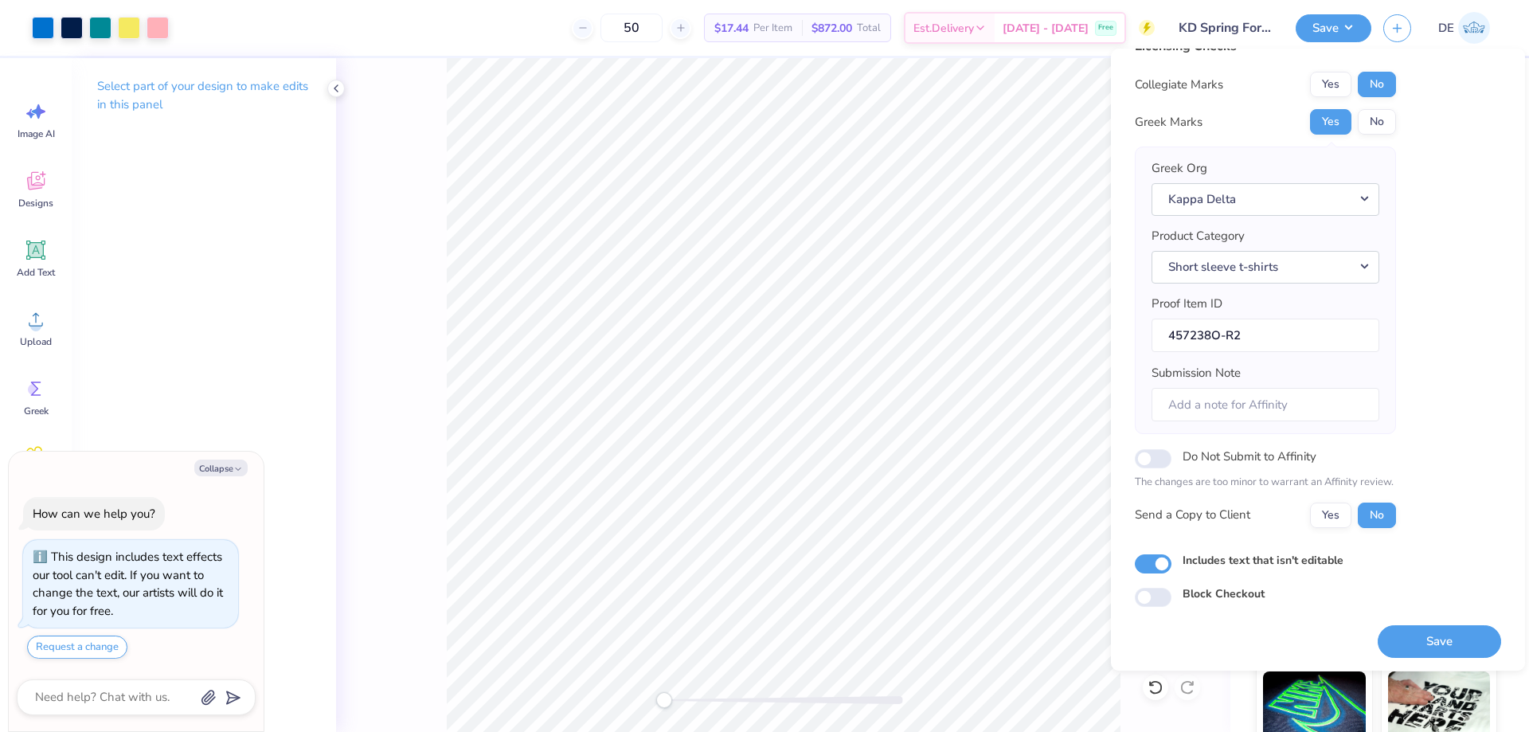
scroll to position [30, 0]
click at [1446, 643] on button "Save" at bounding box center [1439, 639] width 123 height 33
type textarea "x"
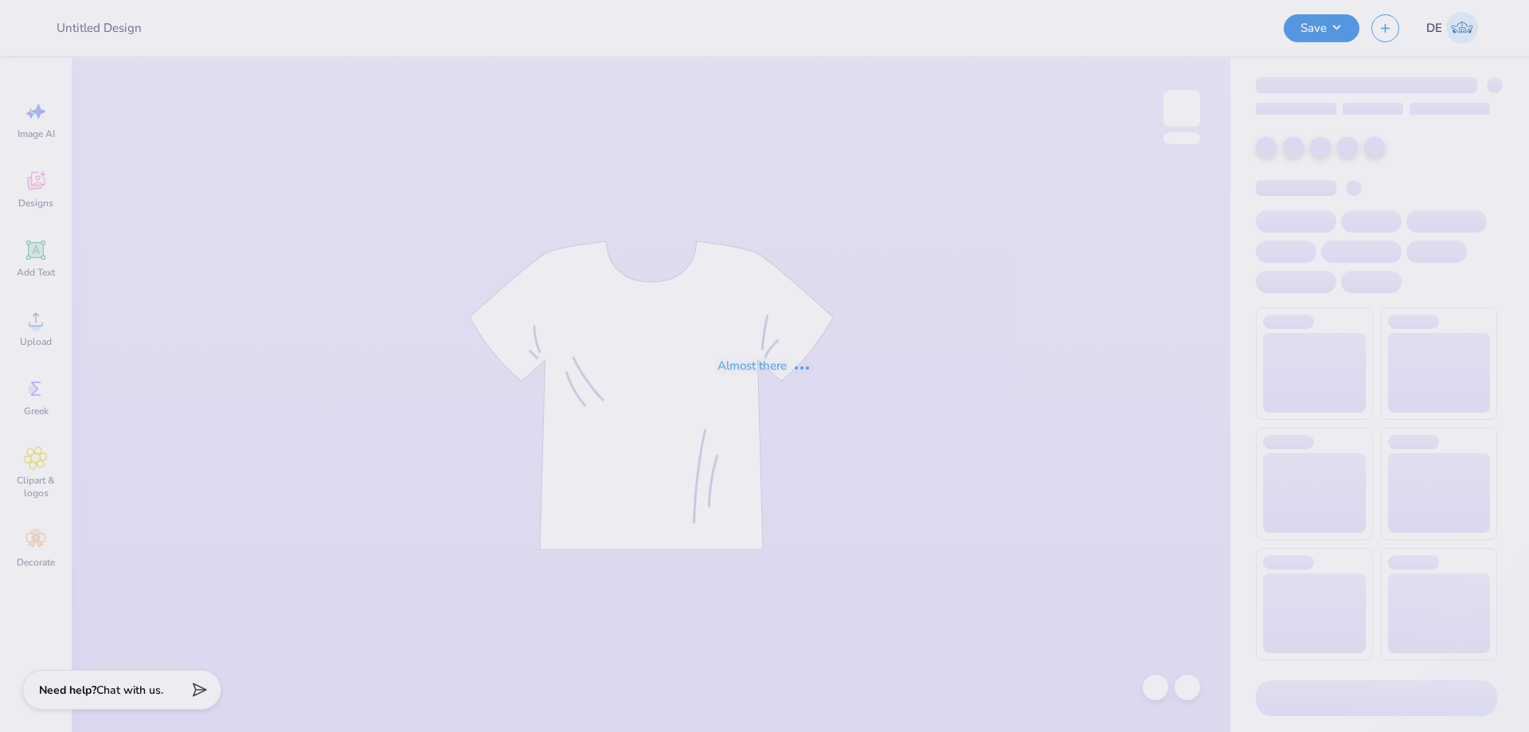
type input "bear"
